Goal: Communication & Community: Connect with others

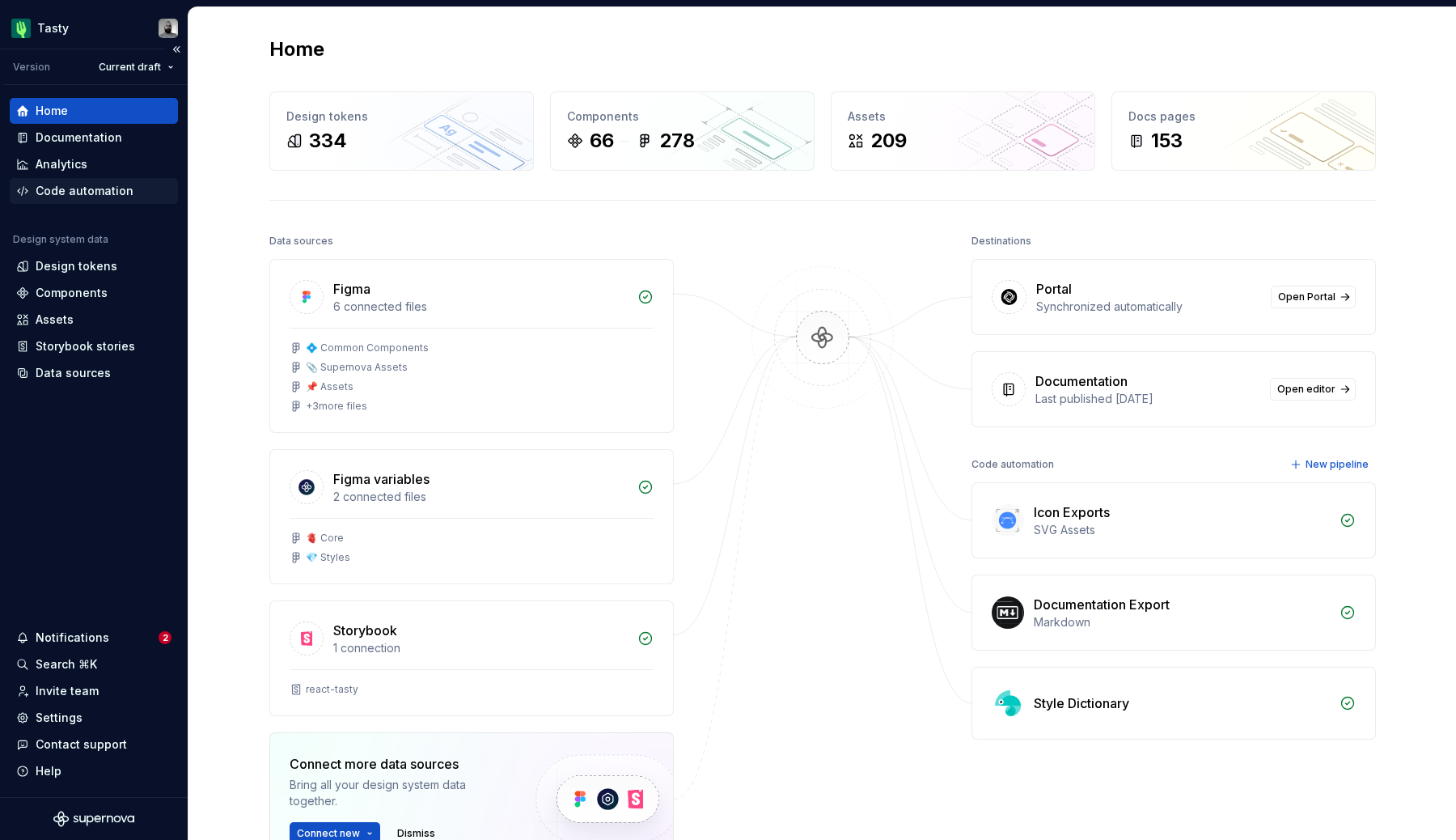
click at [79, 183] on div "Code automation" at bounding box center [84, 191] width 98 height 16
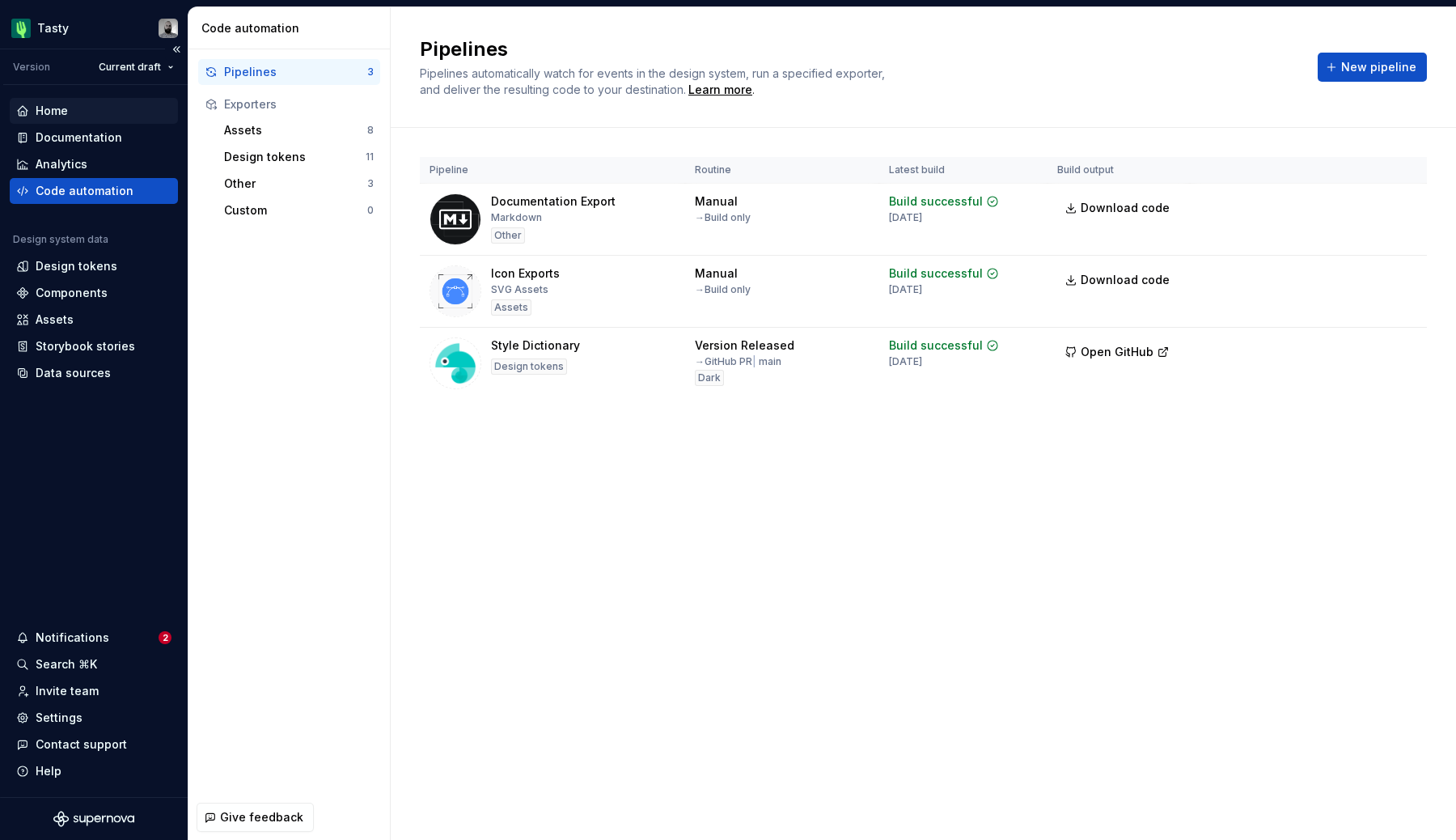
click at [74, 122] on div "Home" at bounding box center [94, 110] width 168 height 26
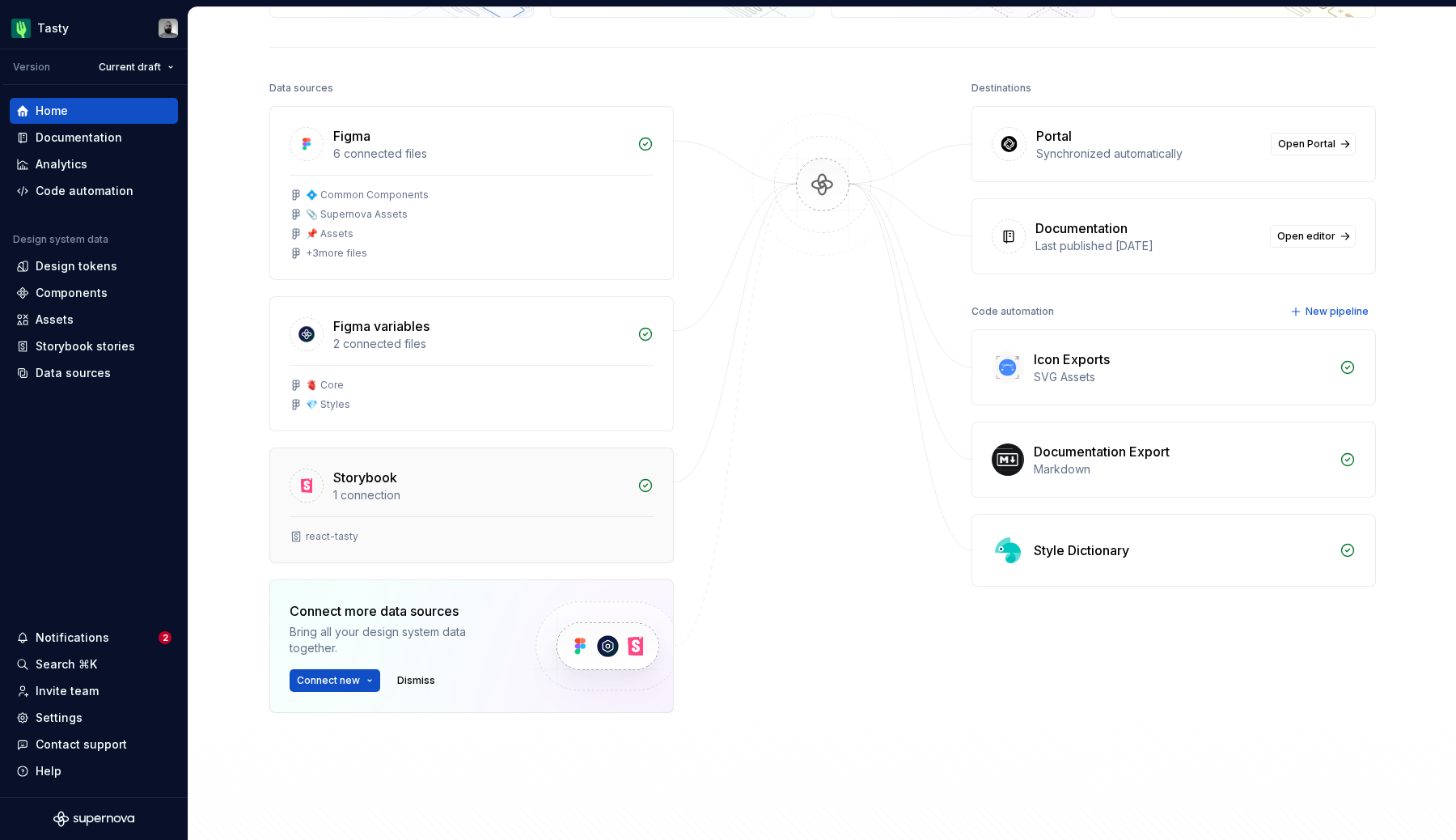
scroll to position [161, 0]
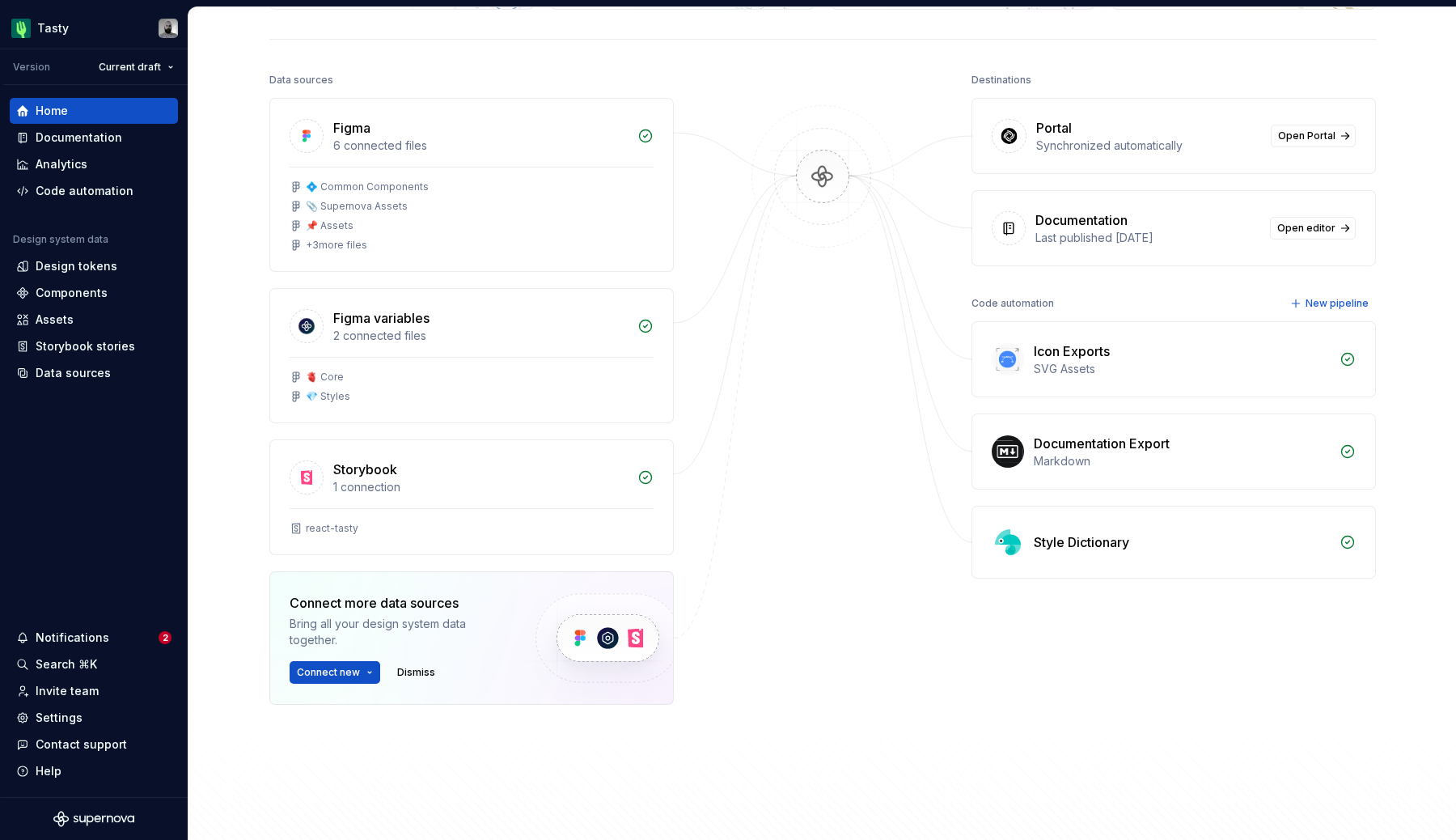
click at [429, 601] on div "Connect more data sources" at bounding box center [398, 602] width 218 height 19
copy div "Connect more data sources"
click at [429, 601] on div "Connect more data sources" at bounding box center [398, 602] width 218 height 19
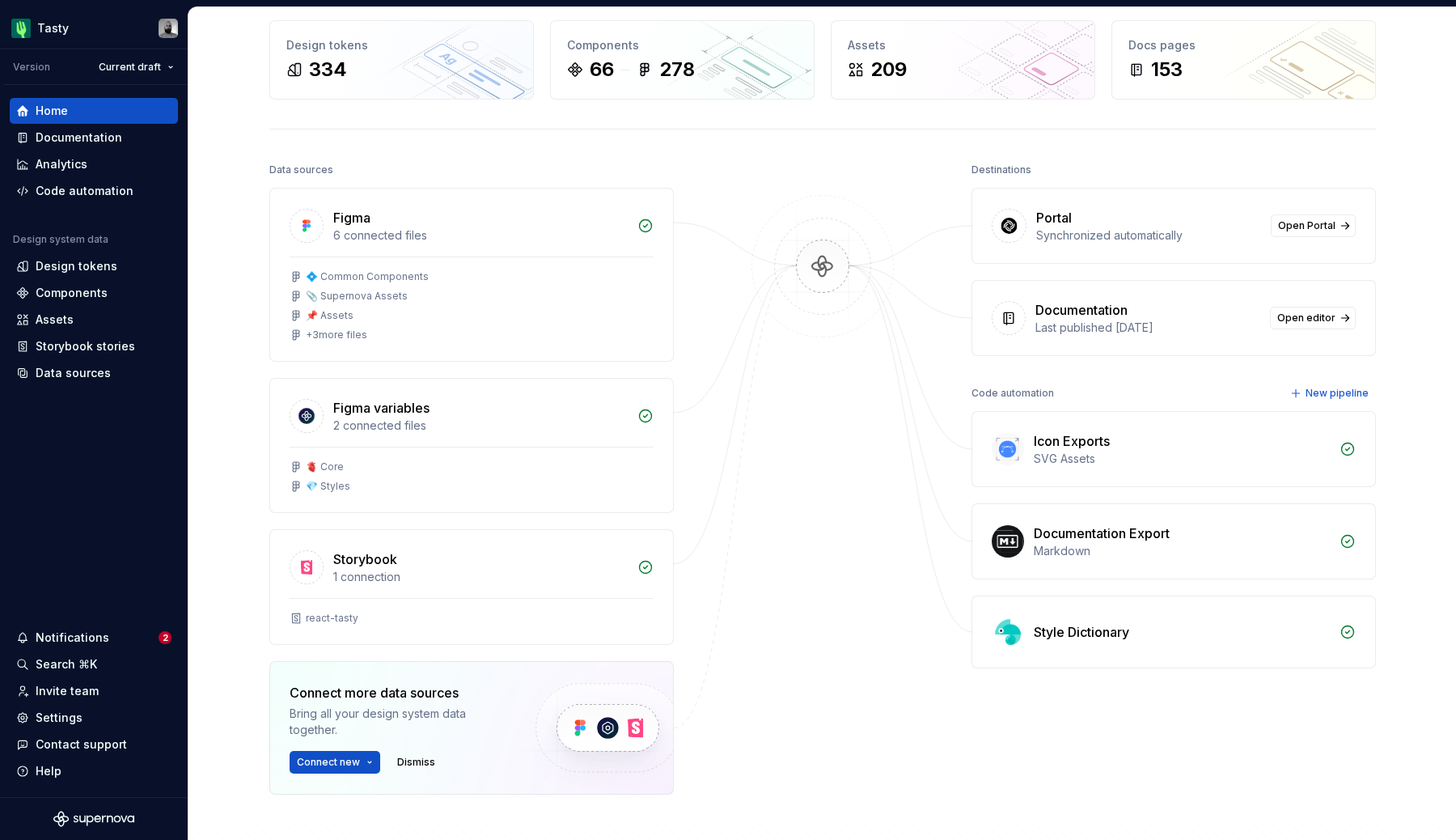
scroll to position [0, 0]
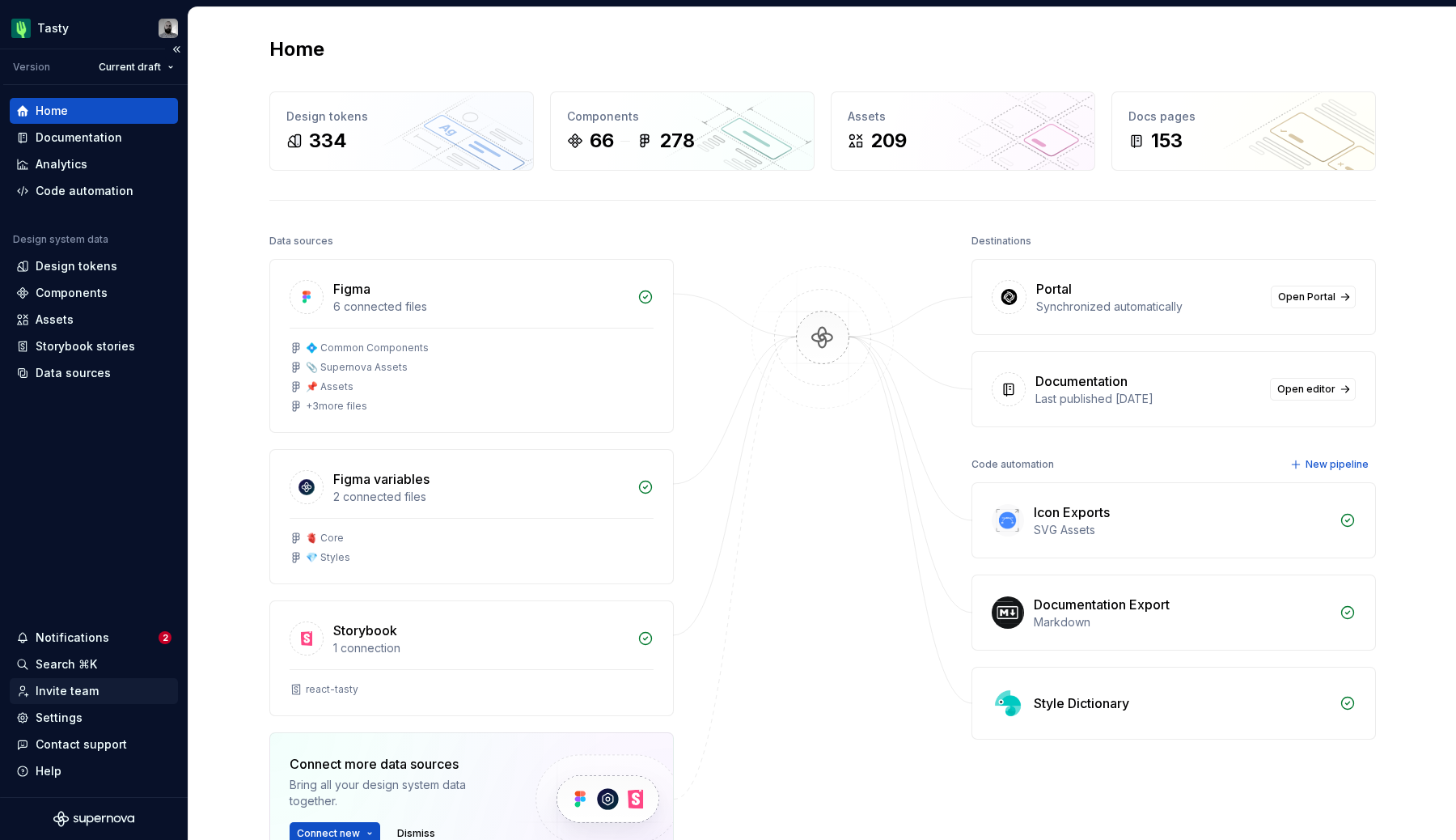
click at [68, 684] on div "Invite team" at bounding box center [67, 690] width 63 height 16
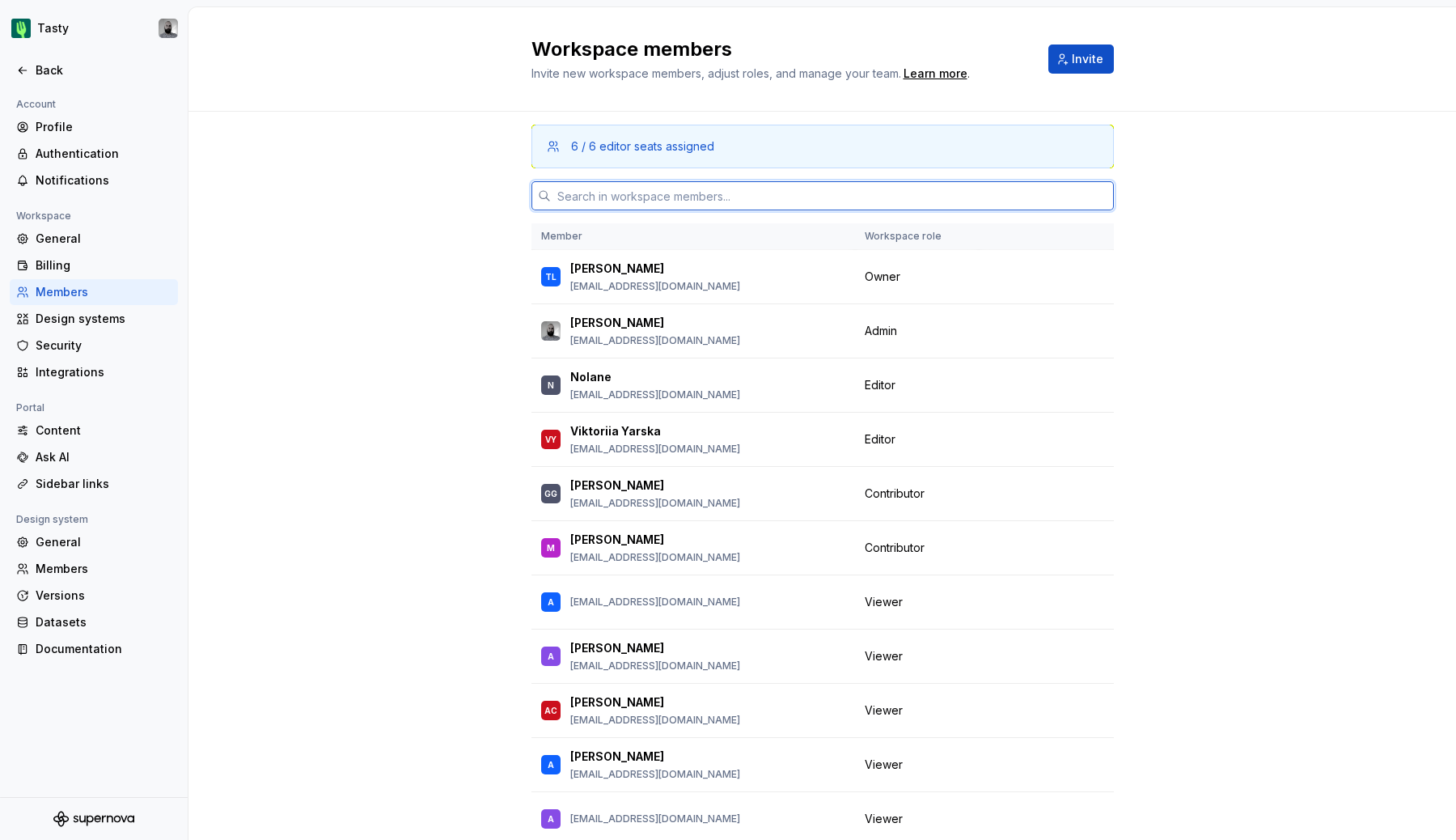
click at [716, 203] on input "text" at bounding box center [832, 196] width 563 height 29
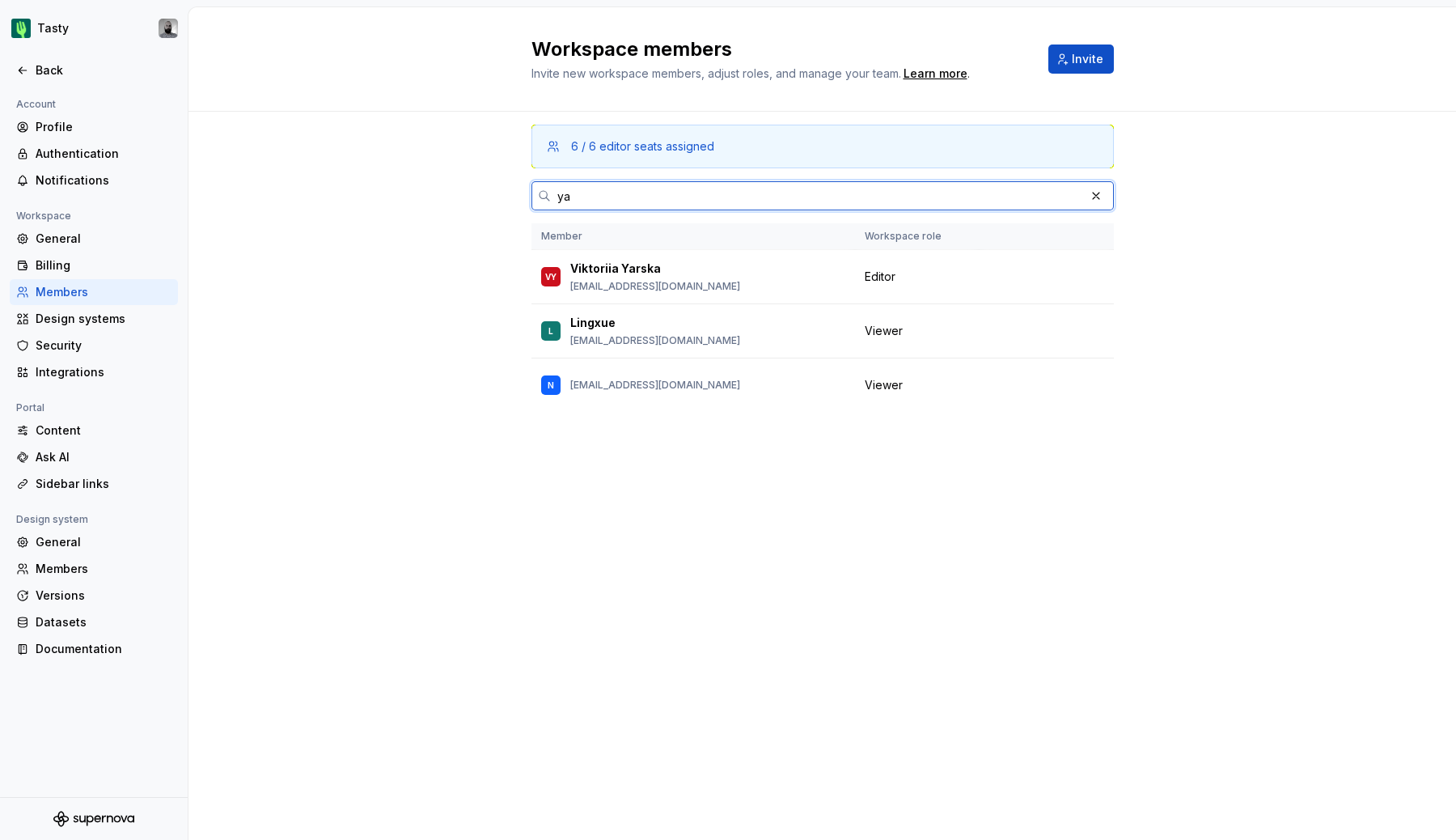
type input "[PERSON_NAME]"
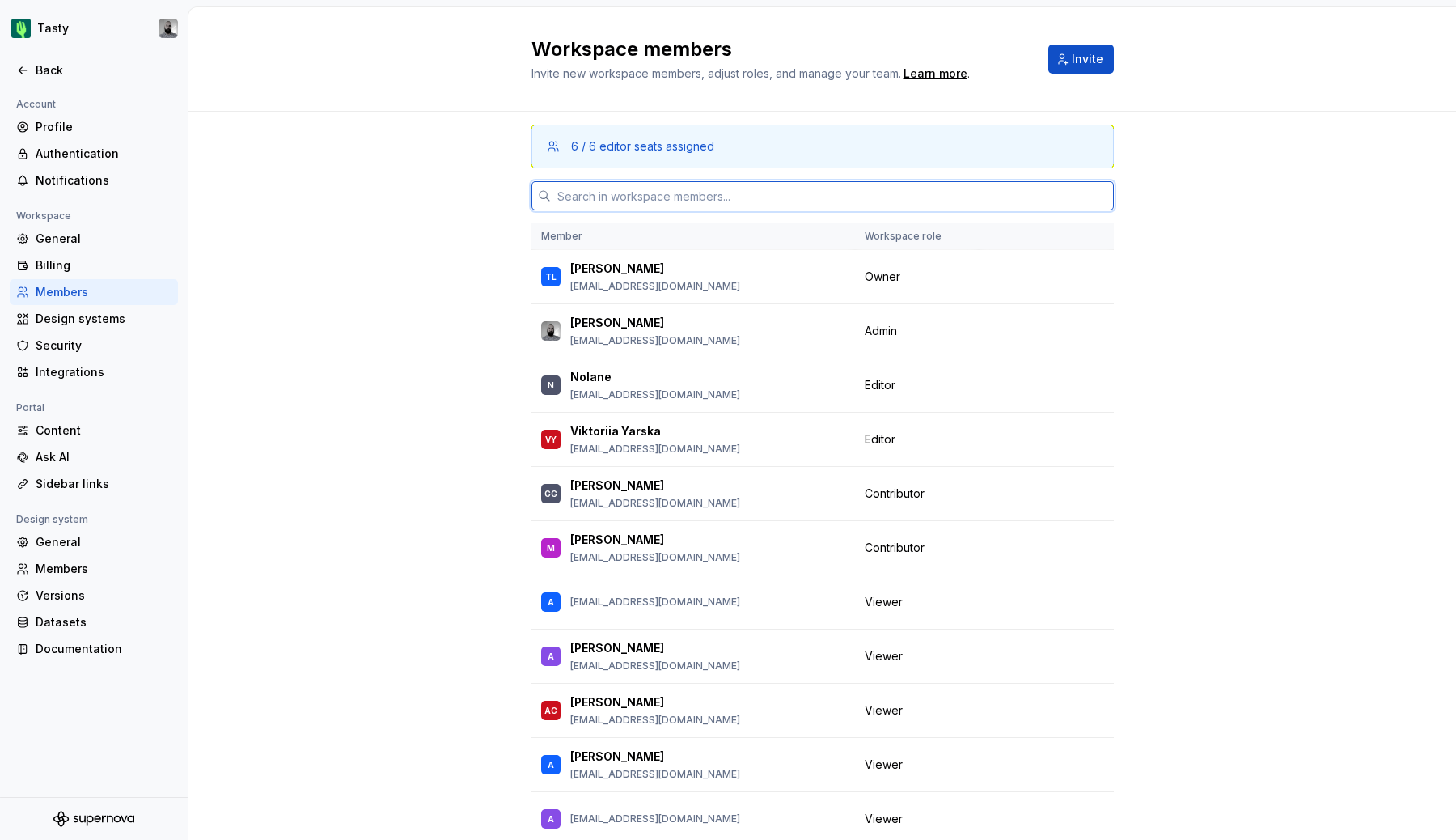
paste input "[EMAIL_ADDRESS][DOMAIN_NAME]"
type input "[EMAIL_ADDRESS][DOMAIN_NAME]"
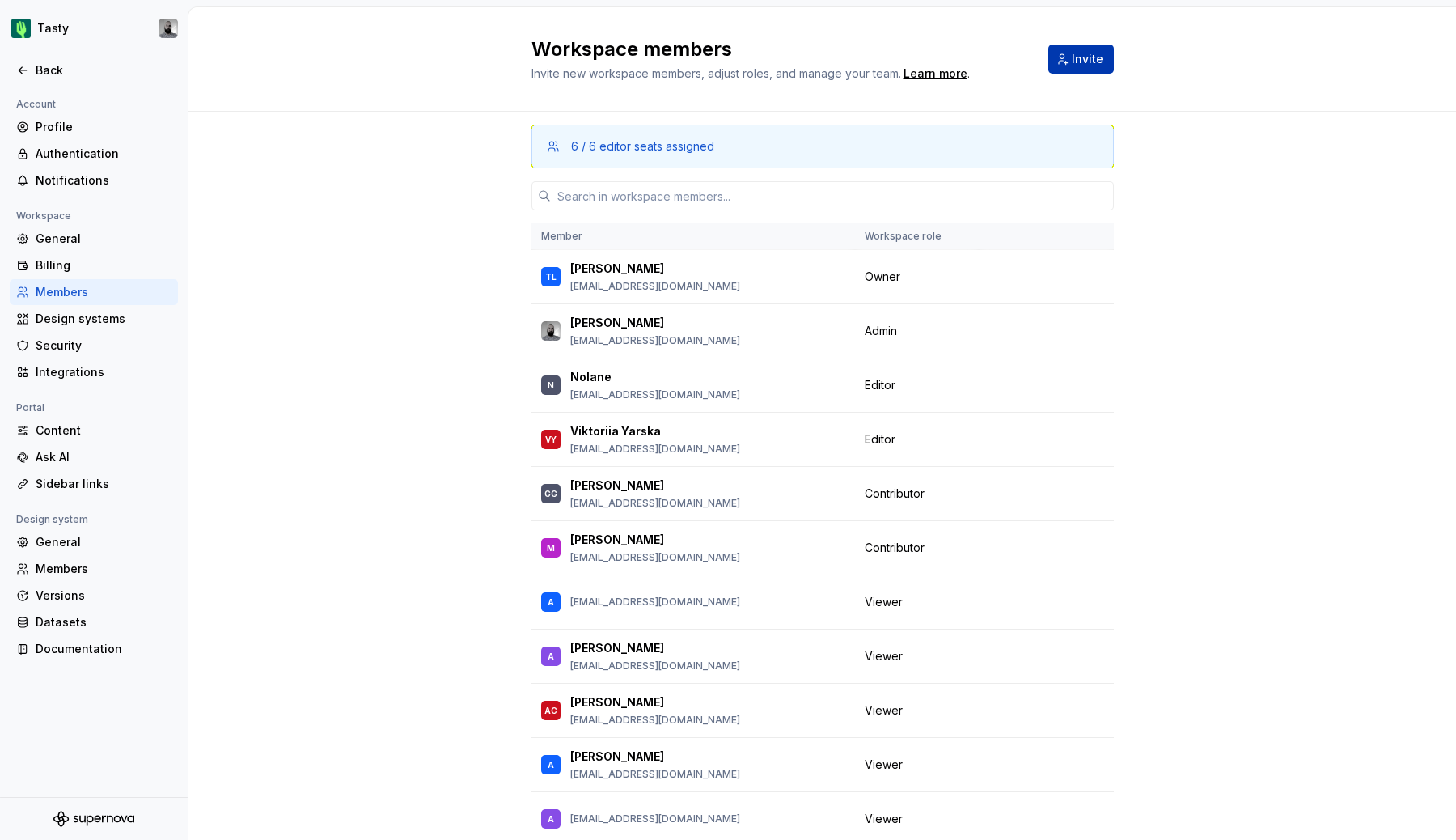
click at [1097, 62] on span "Invite" at bounding box center [1087, 59] width 32 height 16
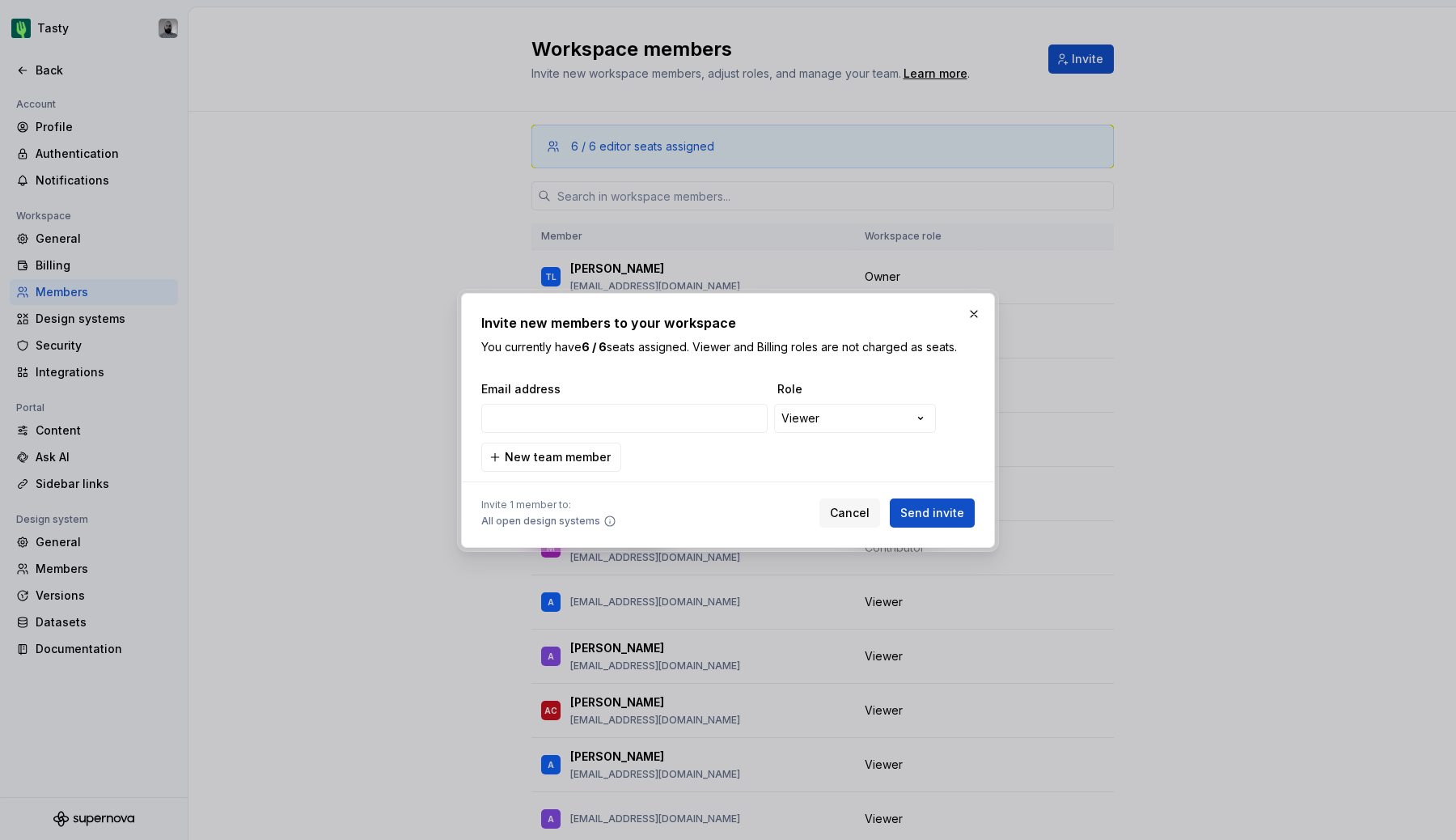
type input "[EMAIL_ADDRESS][DOMAIN_NAME]"
click at [925, 505] on span "Send invite" at bounding box center [932, 512] width 64 height 16
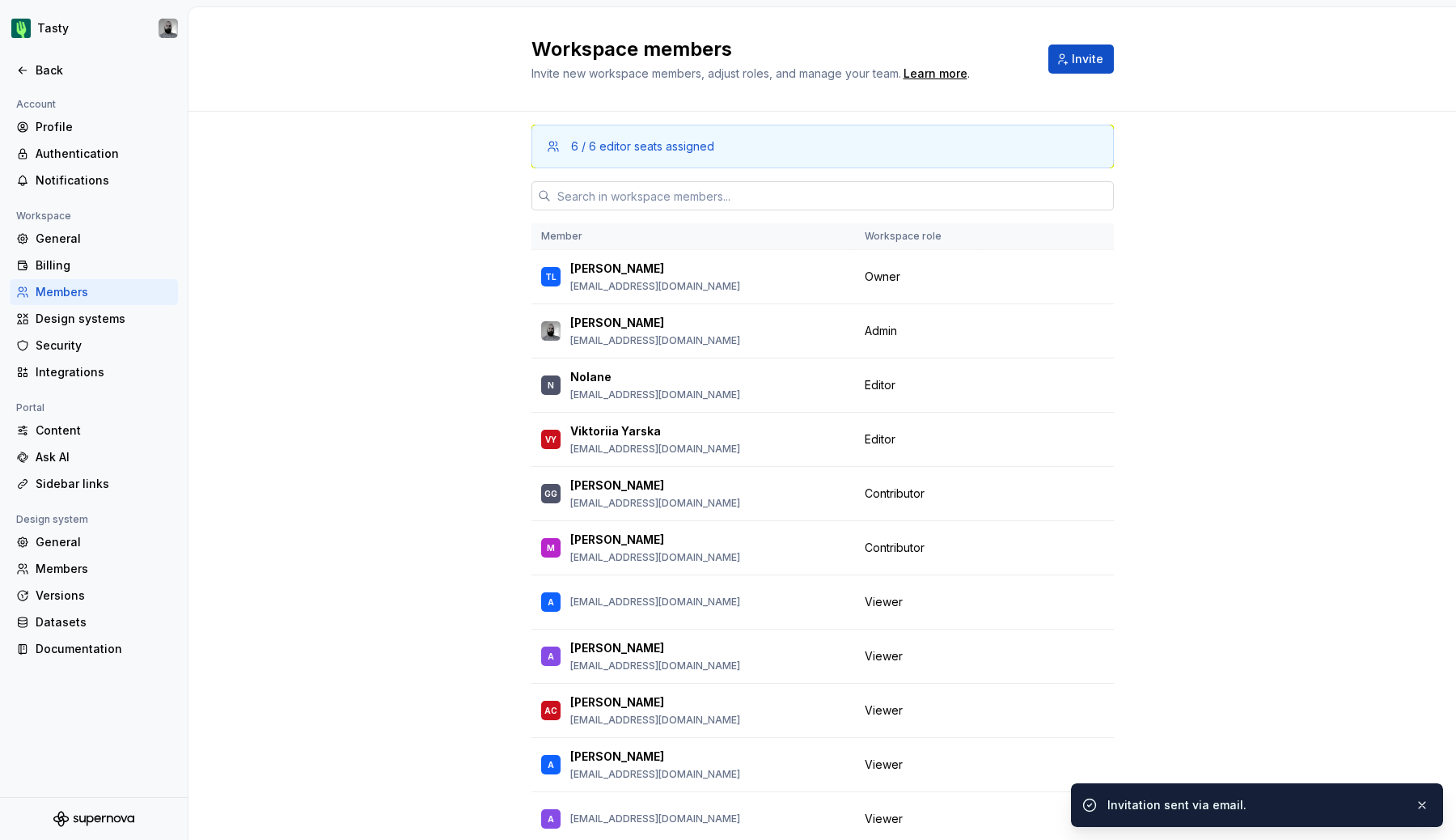
click at [716, 196] on input "text" at bounding box center [832, 196] width 563 height 29
paste input "[EMAIL_ADDRESS][DOMAIN_NAME]"
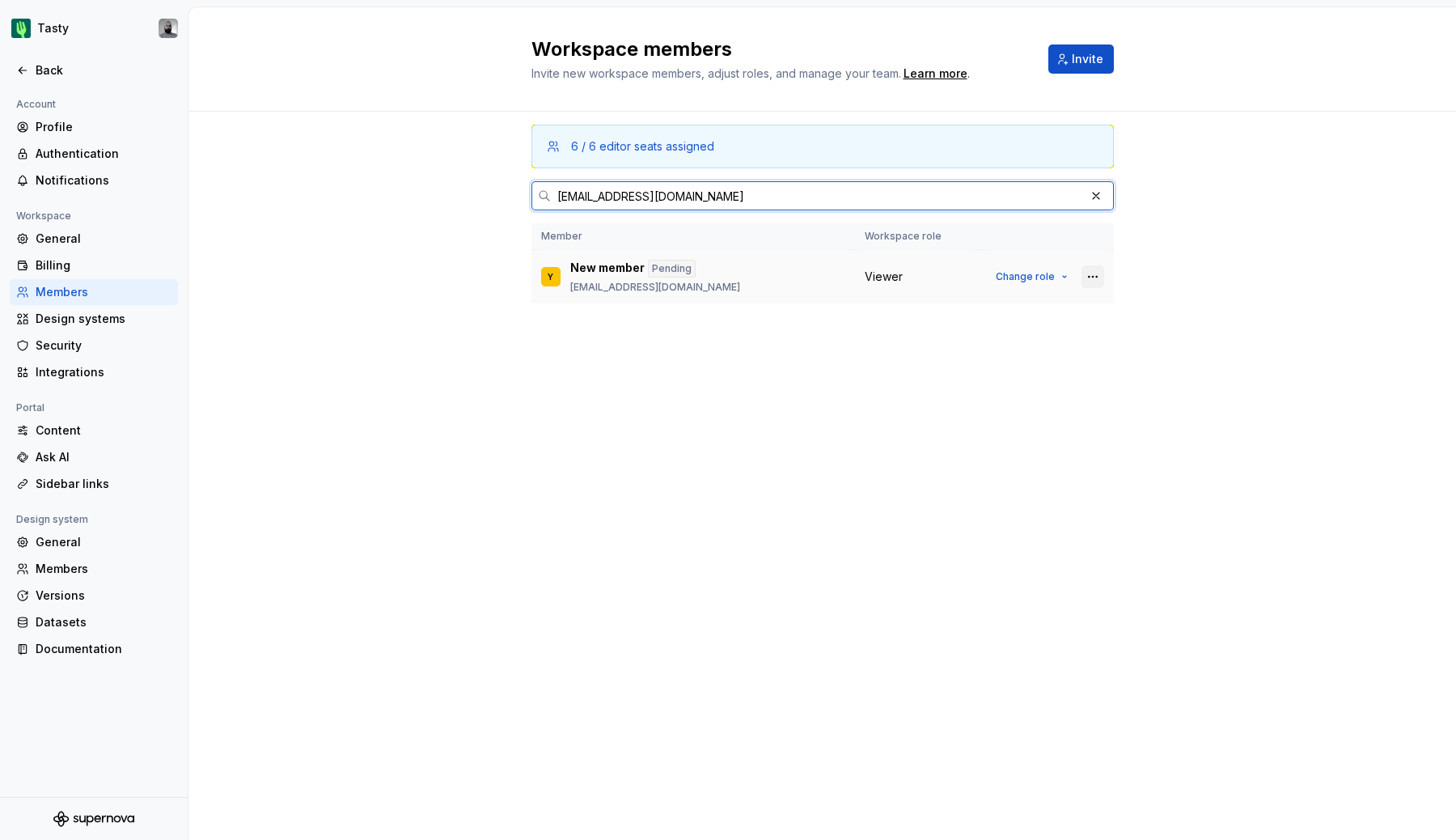
type input "[EMAIL_ADDRESS][DOMAIN_NAME]"
click at [1092, 277] on button "button" at bounding box center [1092, 276] width 23 height 23
click at [807, 206] on input "[EMAIL_ADDRESS][DOMAIN_NAME]" at bounding box center [817, 196] width 534 height 29
